Goal: Check status: Check status

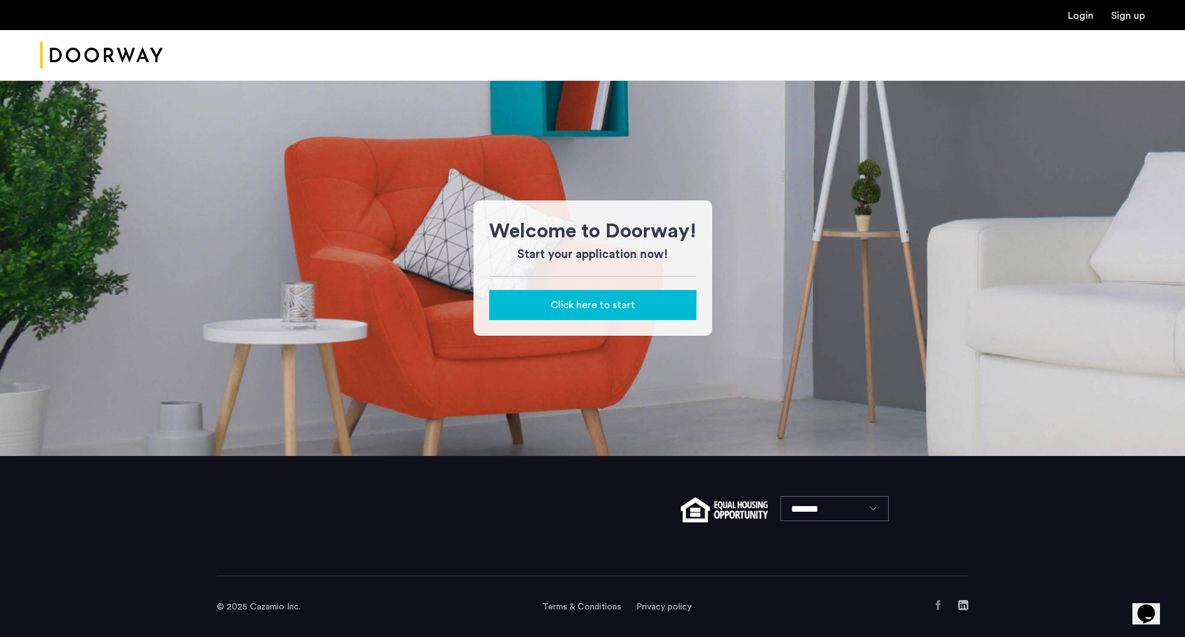
click at [1080, 17] on link "Login" at bounding box center [1081, 16] width 26 height 10
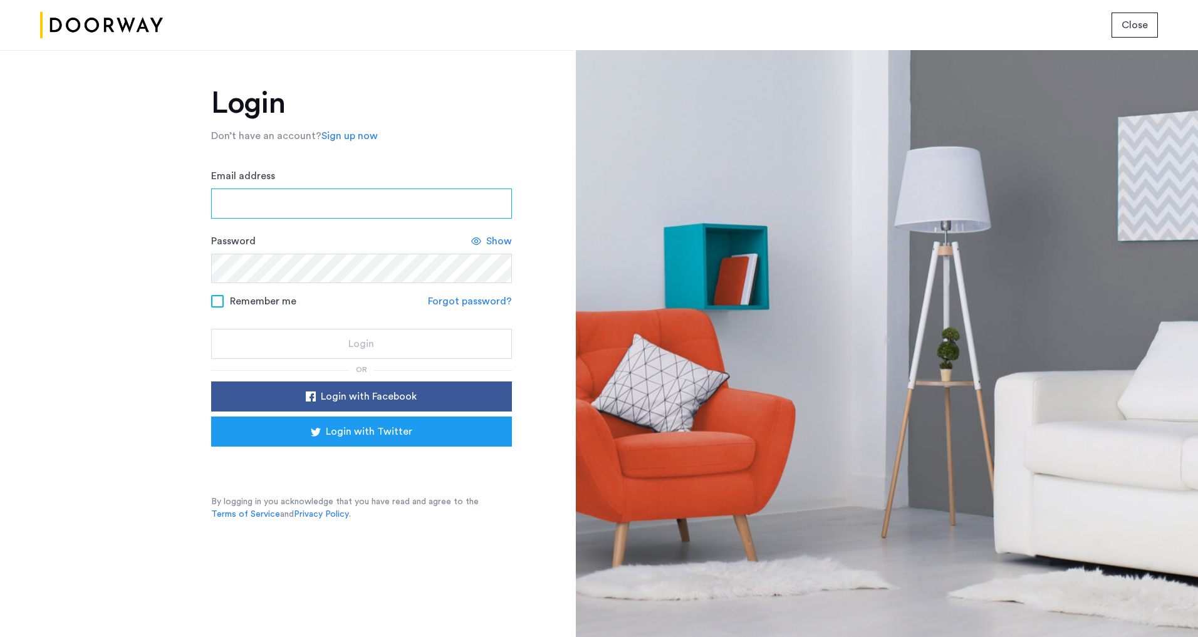
click at [322, 190] on input "Email address" at bounding box center [361, 204] width 301 height 30
type input "**********"
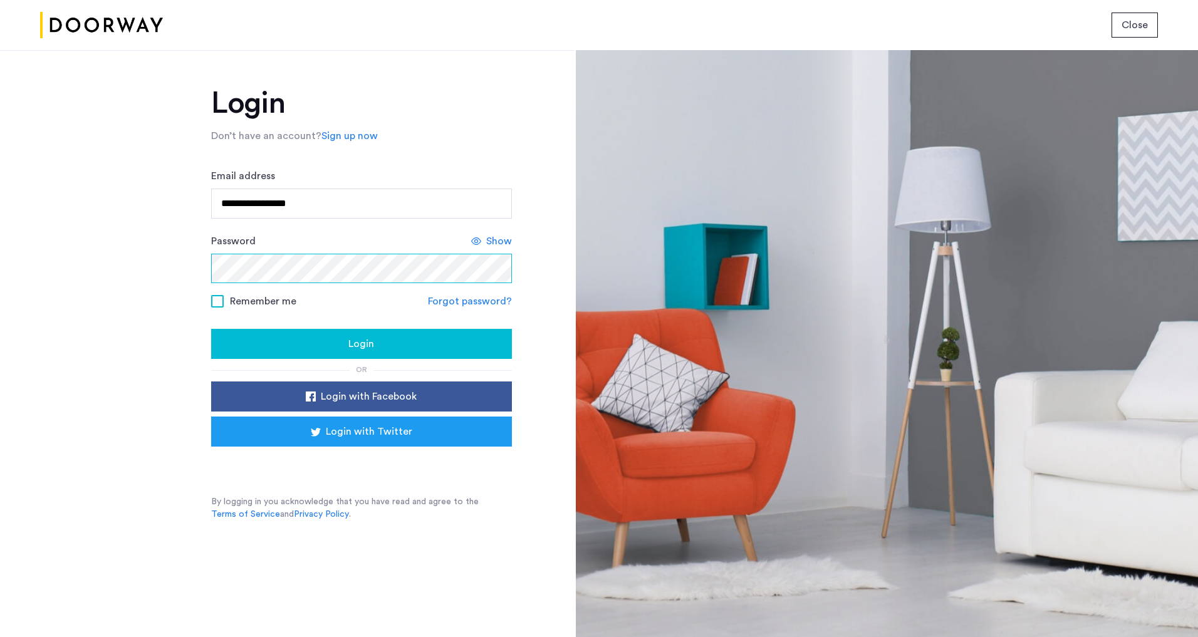
click at [211, 329] on button "Login" at bounding box center [361, 344] width 301 height 30
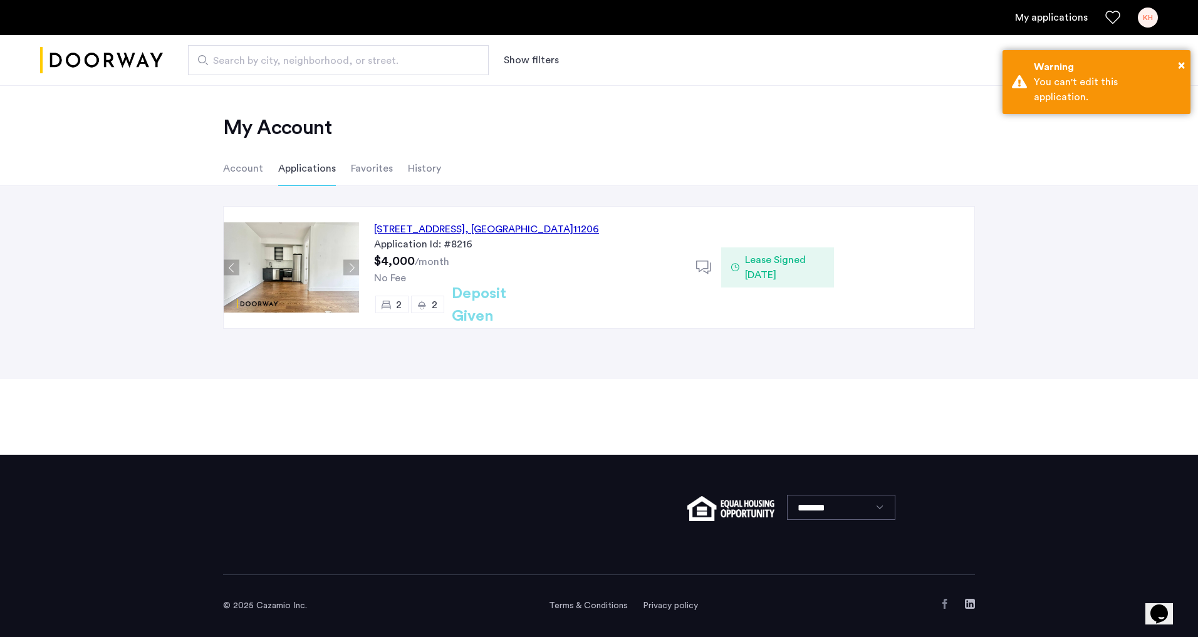
click at [514, 308] on h2 "Deposit Given" at bounding box center [502, 305] width 100 height 45
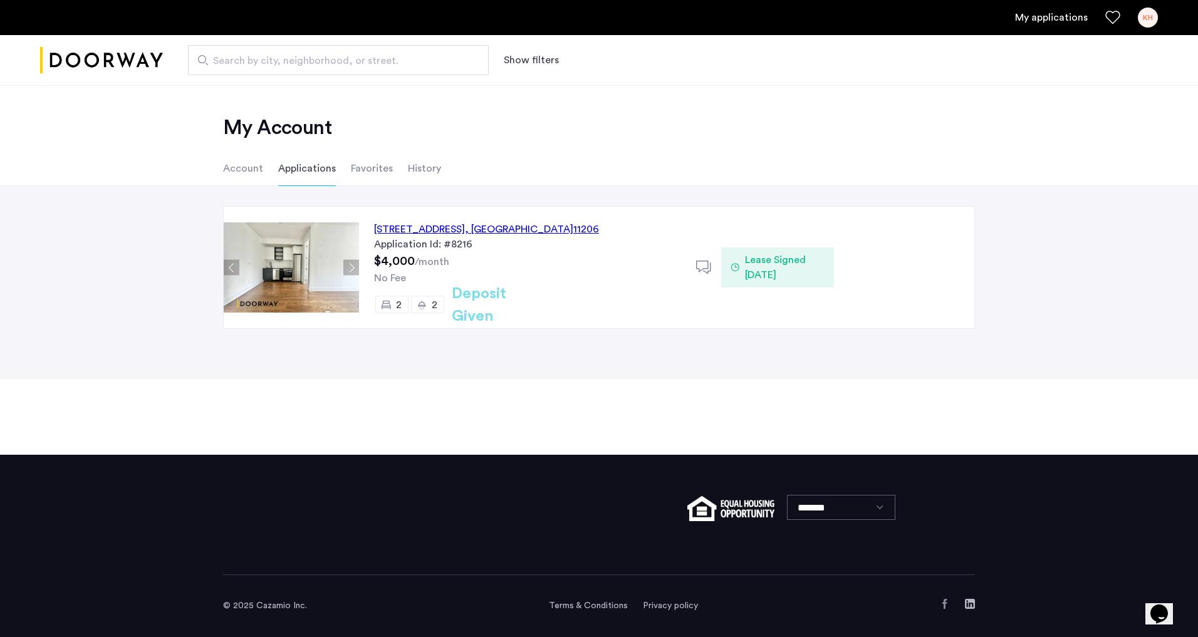
click at [736, 273] on div "Lease Signed 08/12/2025" at bounding box center [777, 267] width 112 height 40
click at [1157, 13] on link "KH" at bounding box center [1148, 18] width 20 height 20
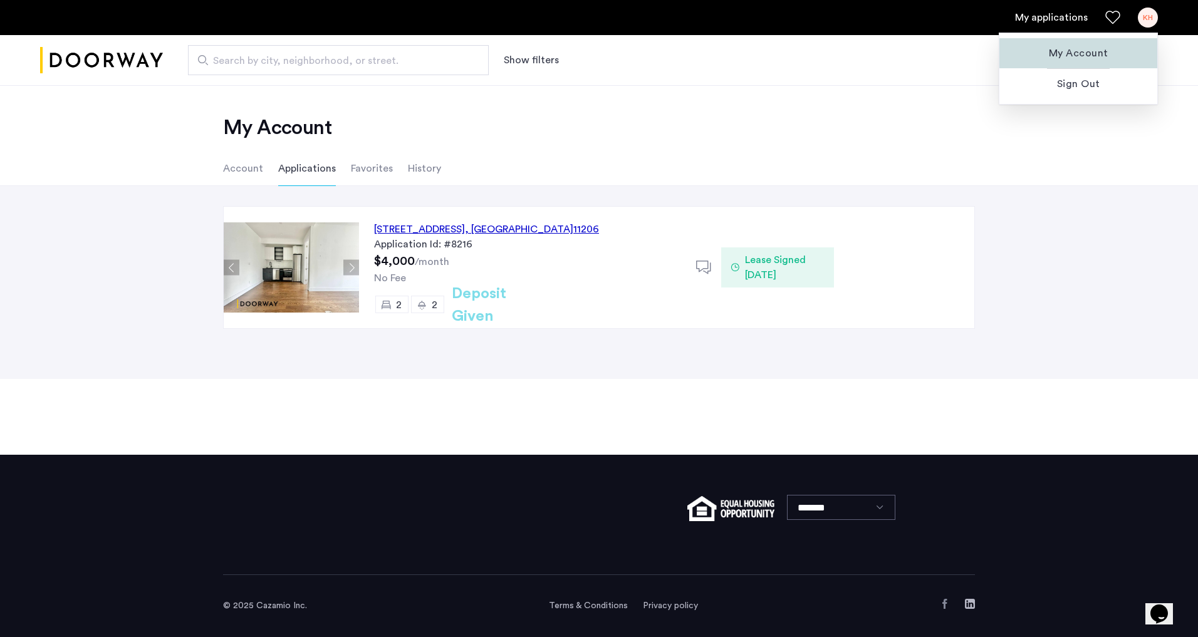
click at [1062, 48] on span "My Account" at bounding box center [1078, 53] width 138 height 15
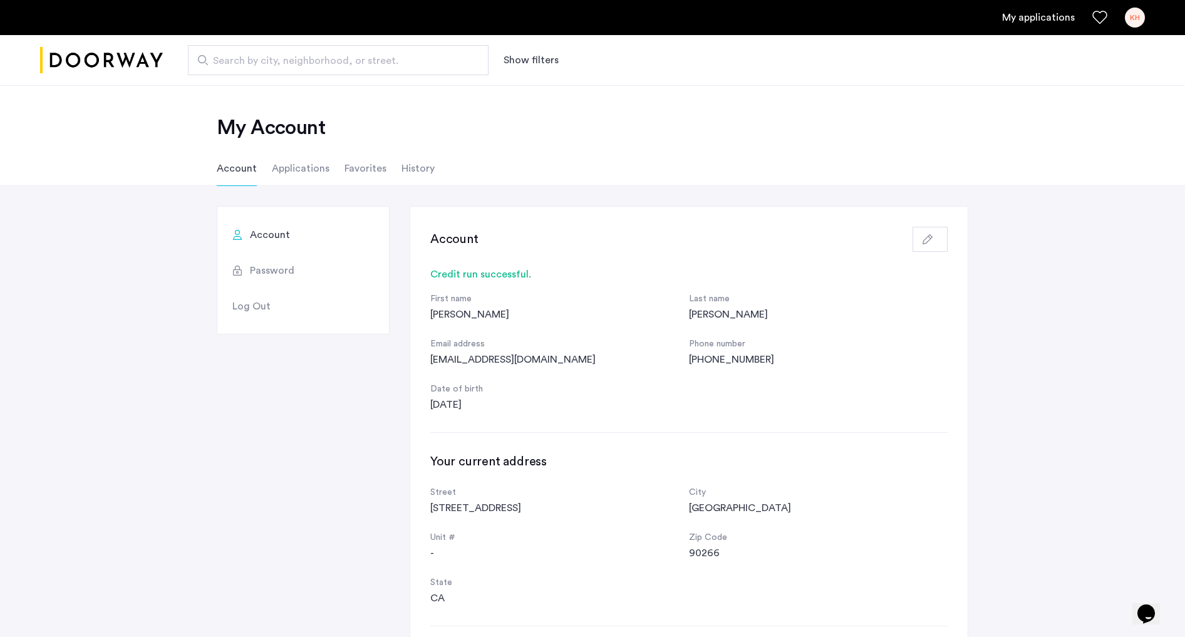
click at [306, 169] on li "Applications" at bounding box center [301, 168] width 58 height 35
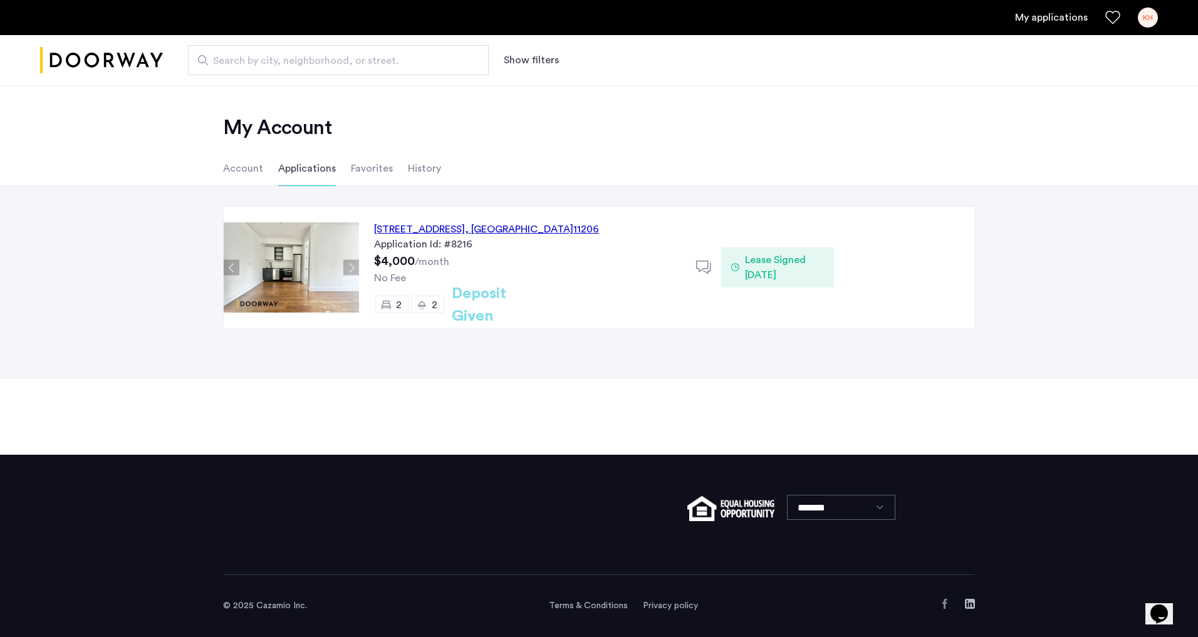
click at [491, 229] on div "194 Scholes Street, Unit 4F, Brooklyn , NY 11206" at bounding box center [486, 229] width 225 height 15
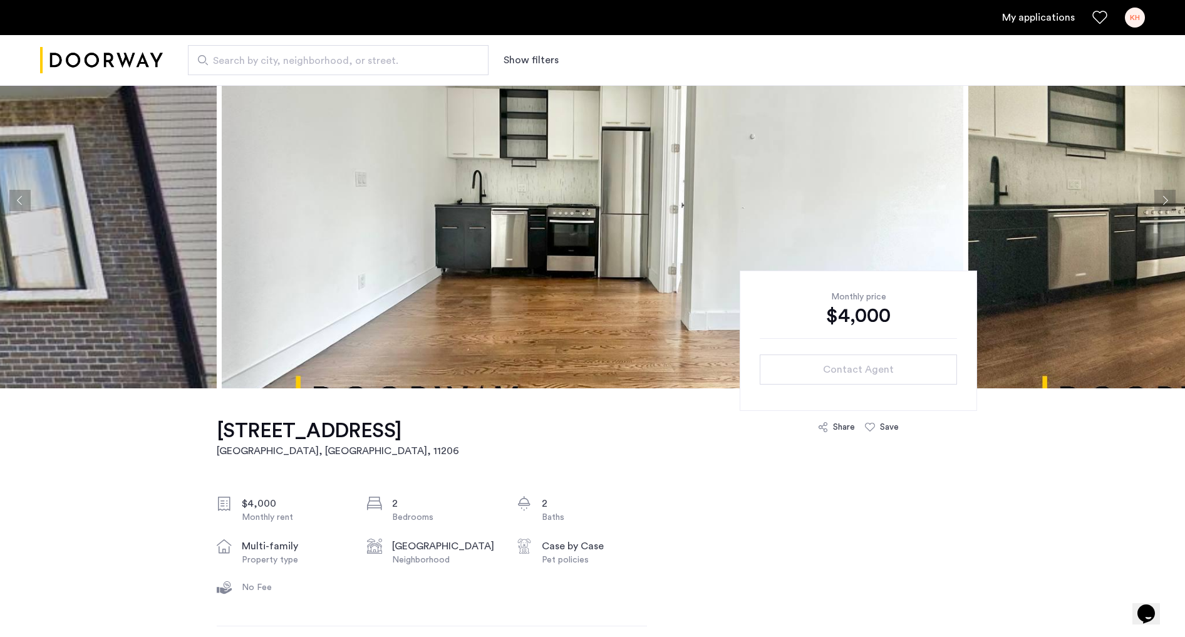
scroll to position [141, 0]
